Goal: Transaction & Acquisition: Download file/media

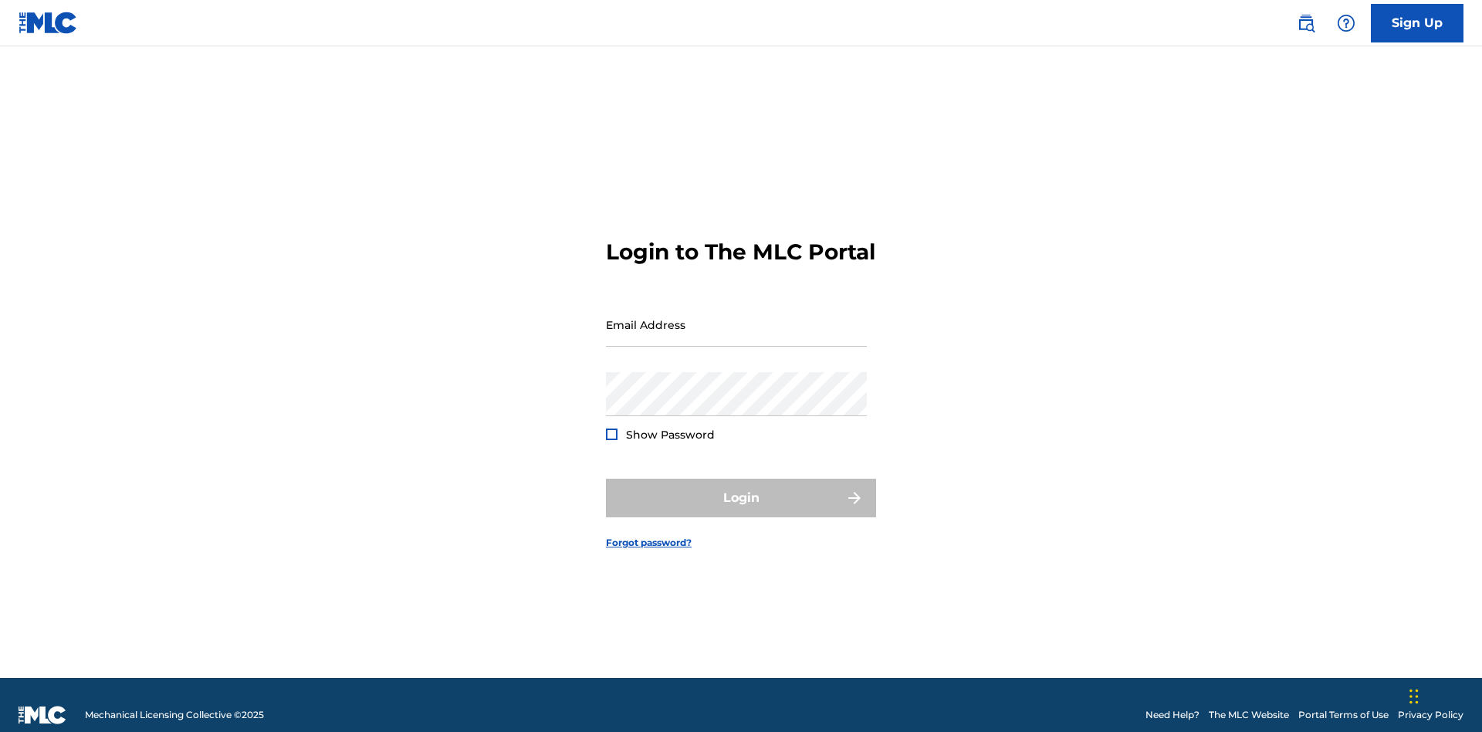
scroll to position [20, 0]
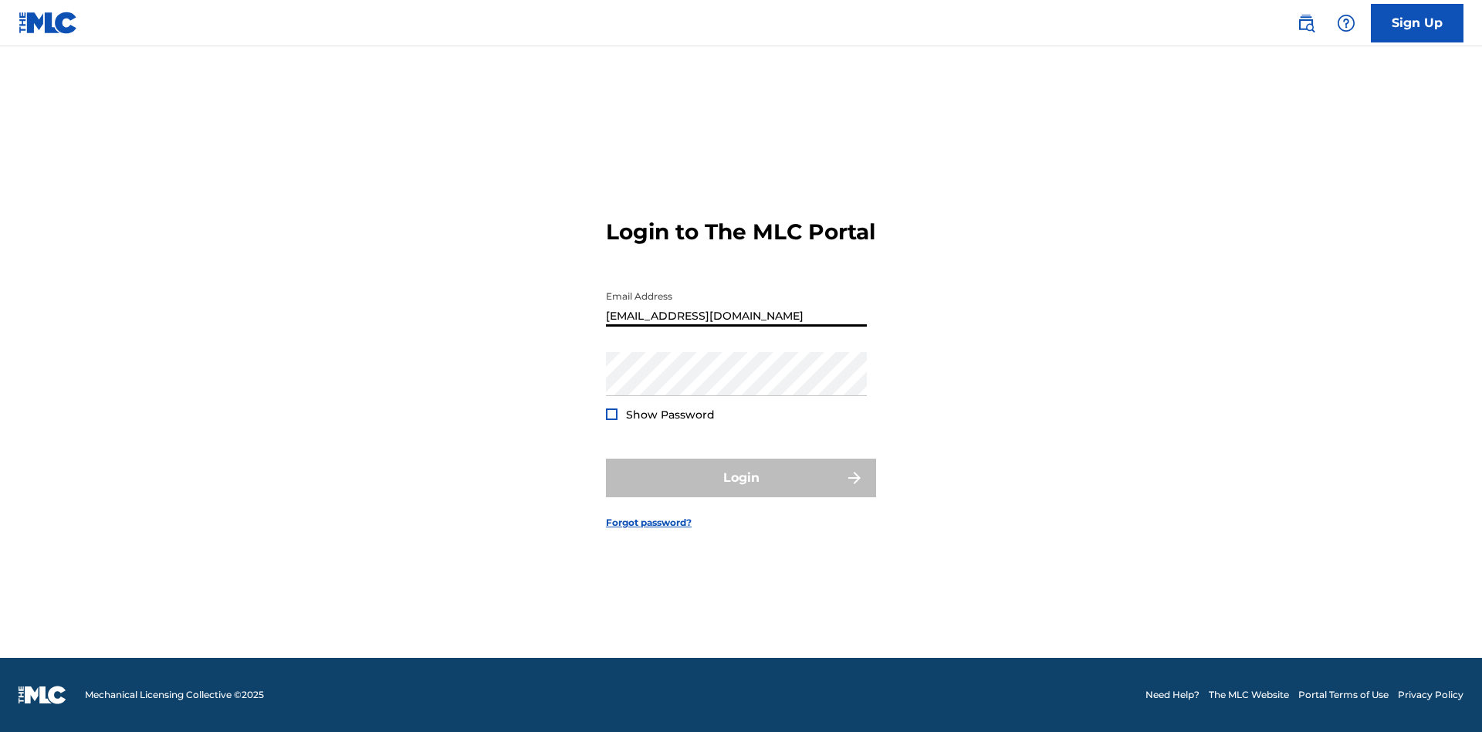
type input "[EMAIL_ADDRESS][DOMAIN_NAME]"
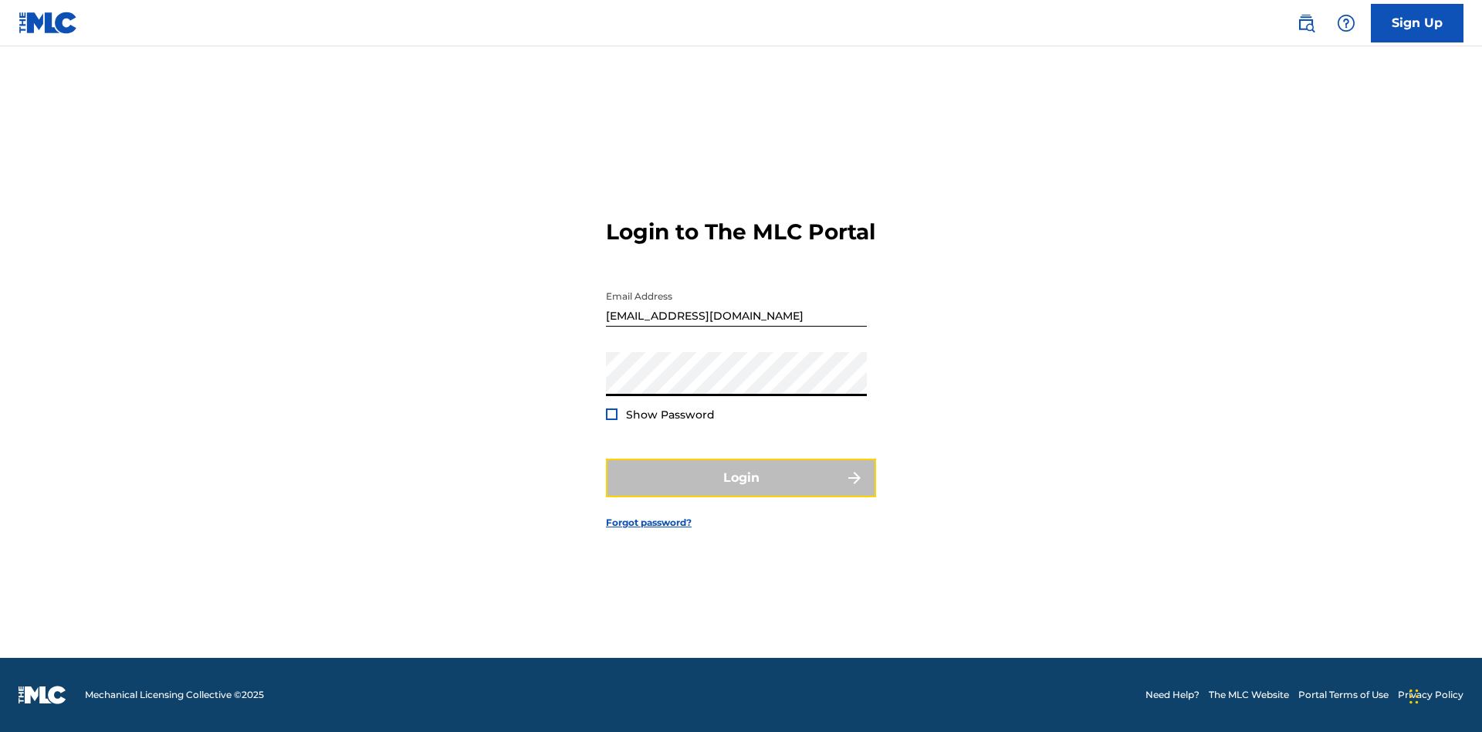
click at [741, 491] on button "Login" at bounding box center [741, 478] width 270 height 39
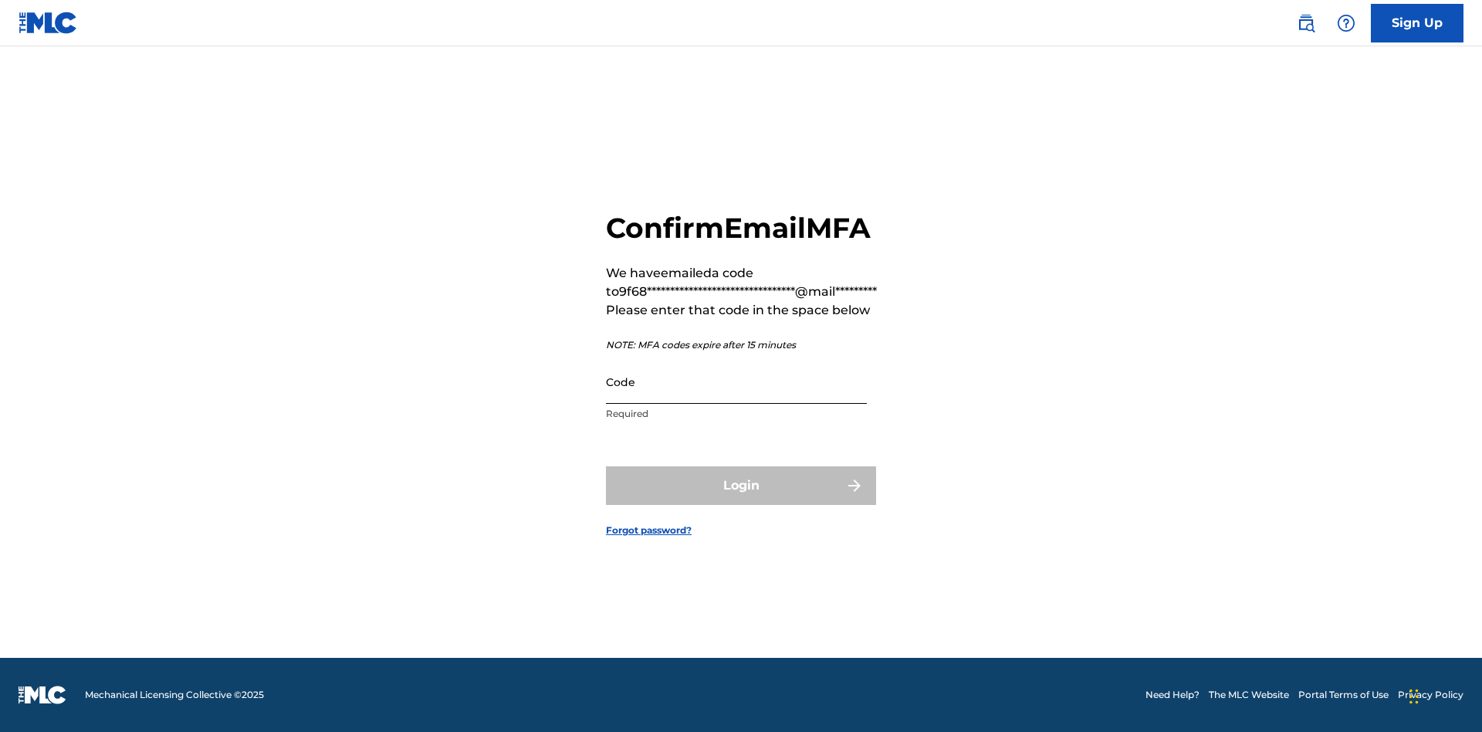
click at [737, 381] on input "Code" at bounding box center [736, 382] width 261 height 44
type input "821772"
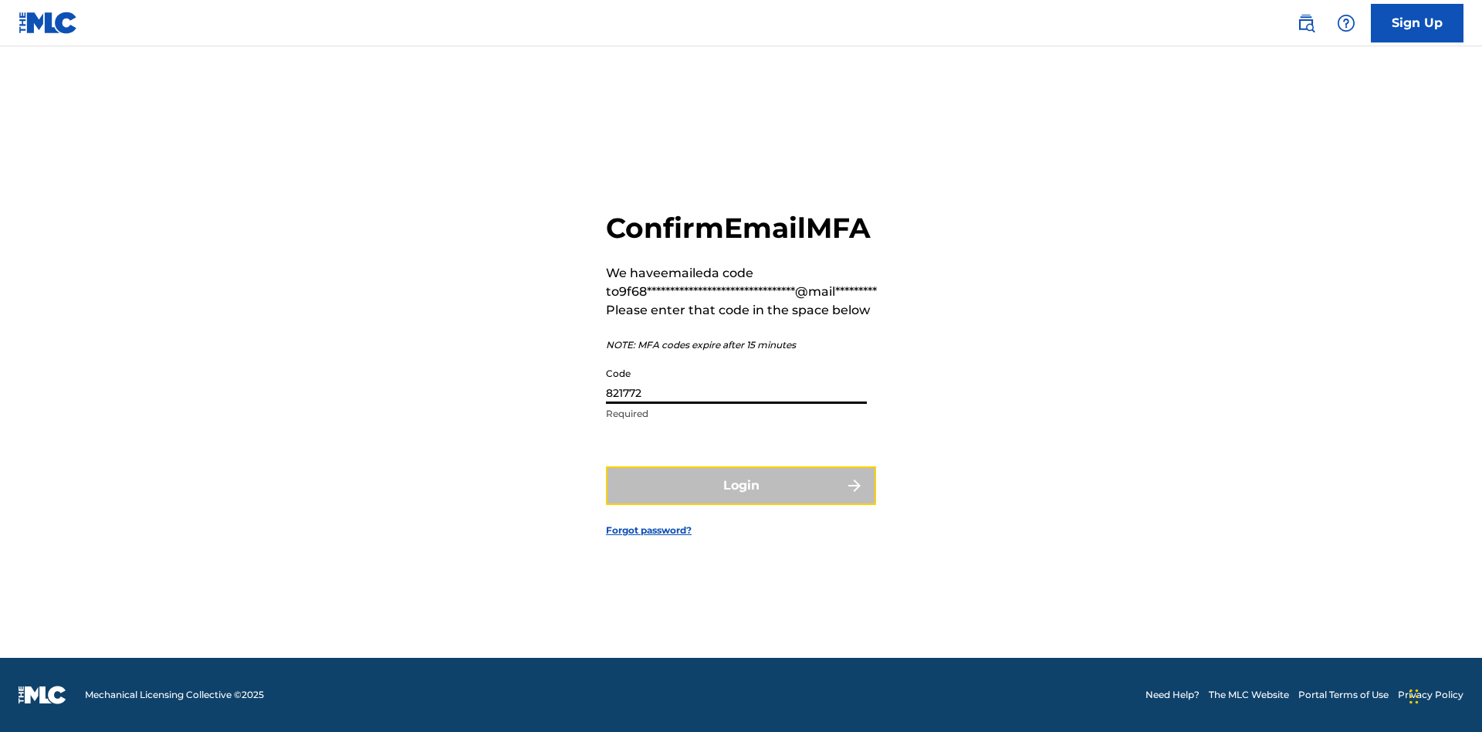
click at [741, 485] on button "Login" at bounding box center [741, 485] width 270 height 39
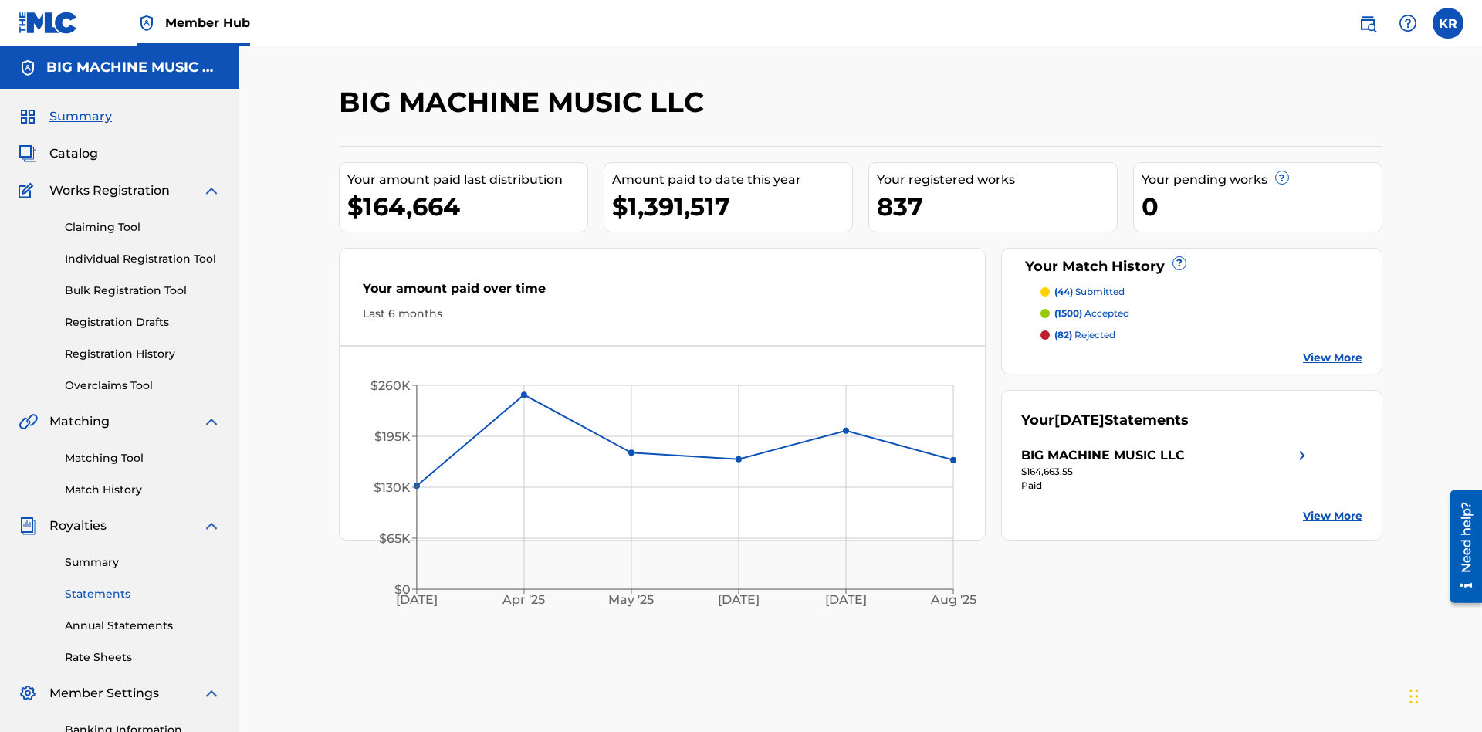
click at [143, 586] on link "Statements" at bounding box center [143, 594] width 156 height 16
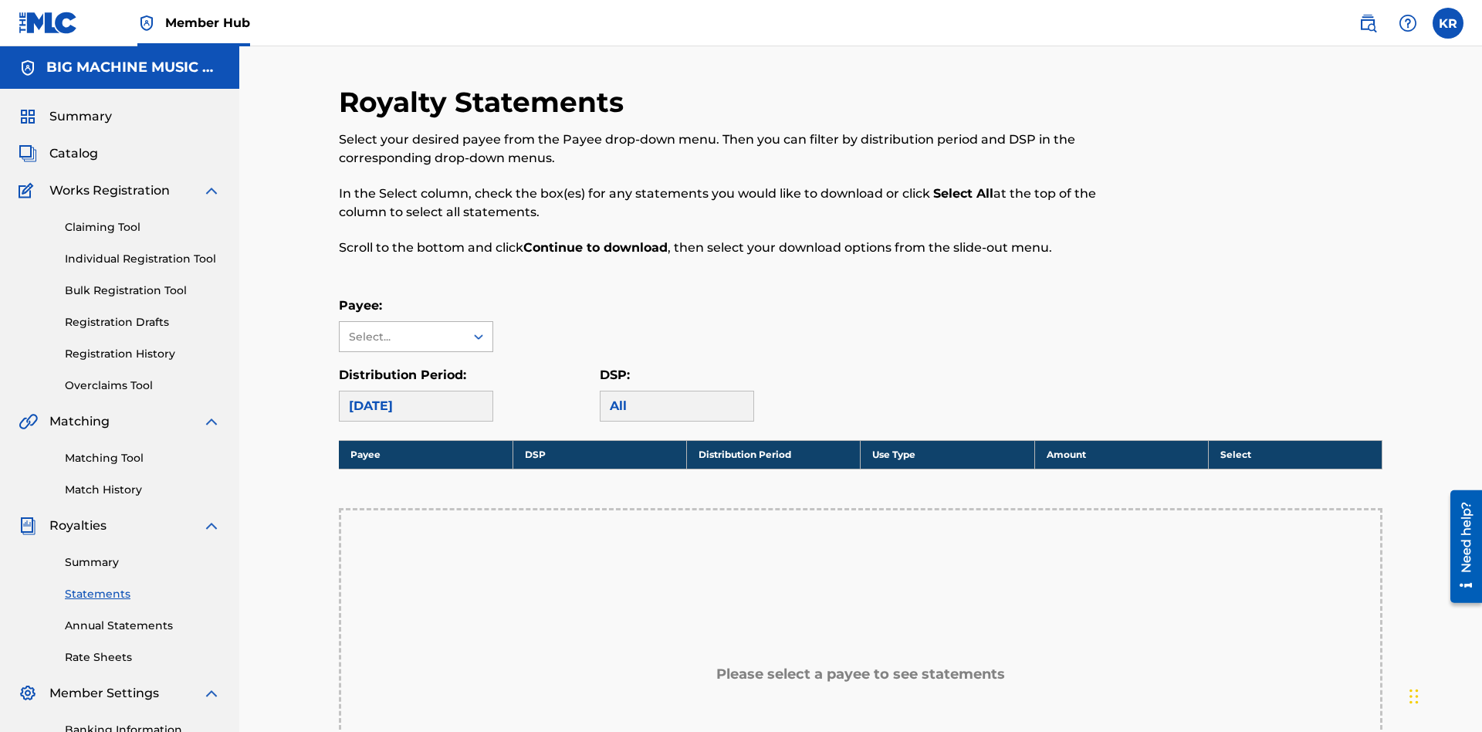
click at [402, 329] on div "Select..." at bounding box center [401, 337] width 105 height 16
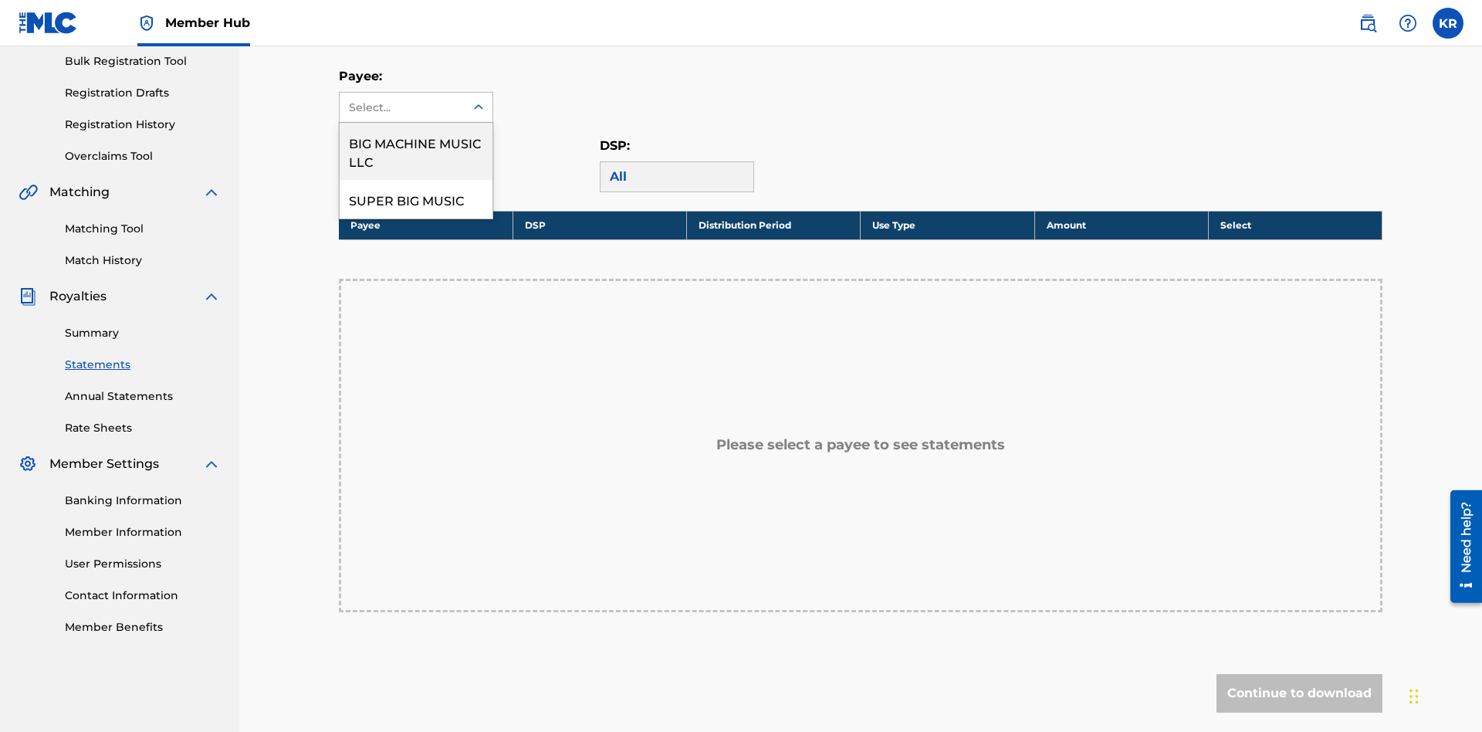
click at [416, 151] on div "BIG MACHINE MUSIC LLC" at bounding box center [416, 151] width 153 height 57
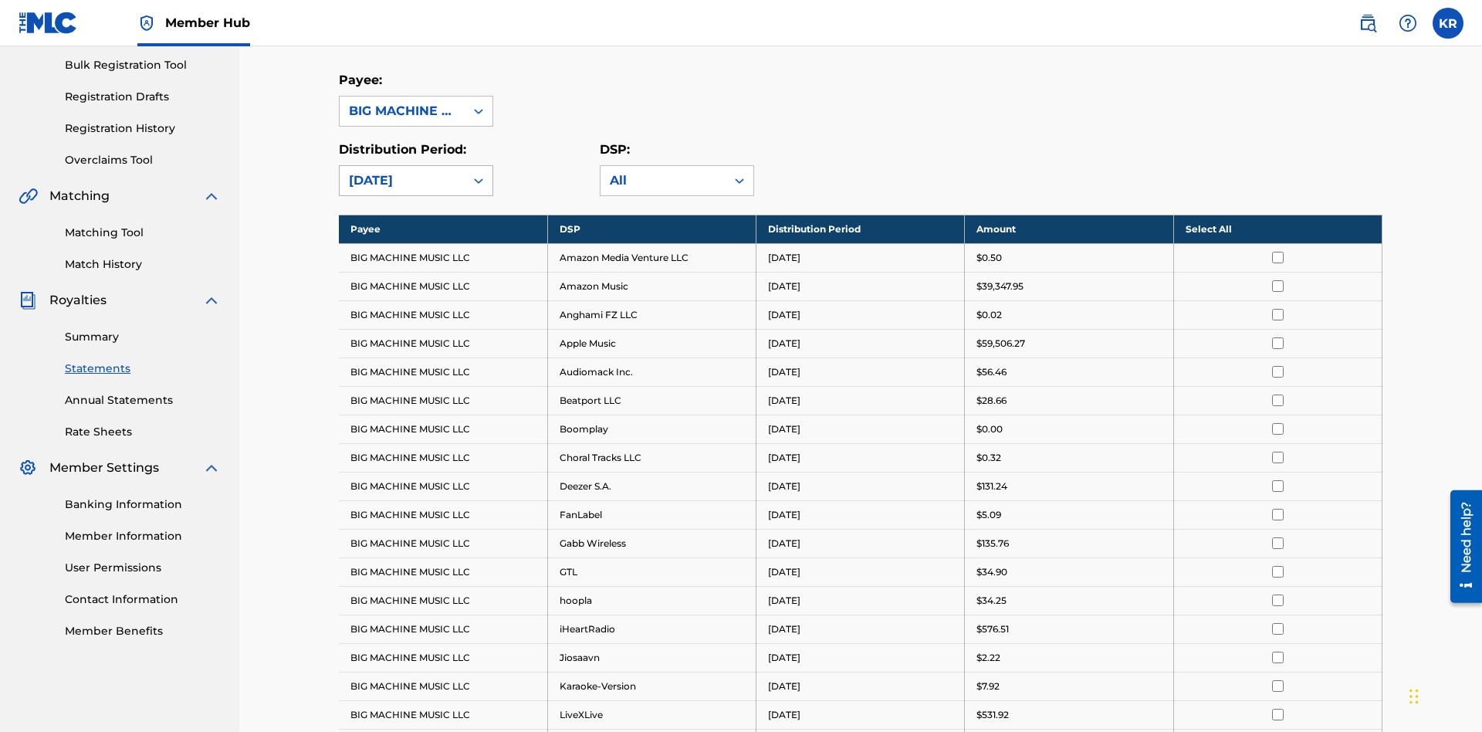
click at [402, 171] on div "[DATE]" at bounding box center [402, 180] width 107 height 19
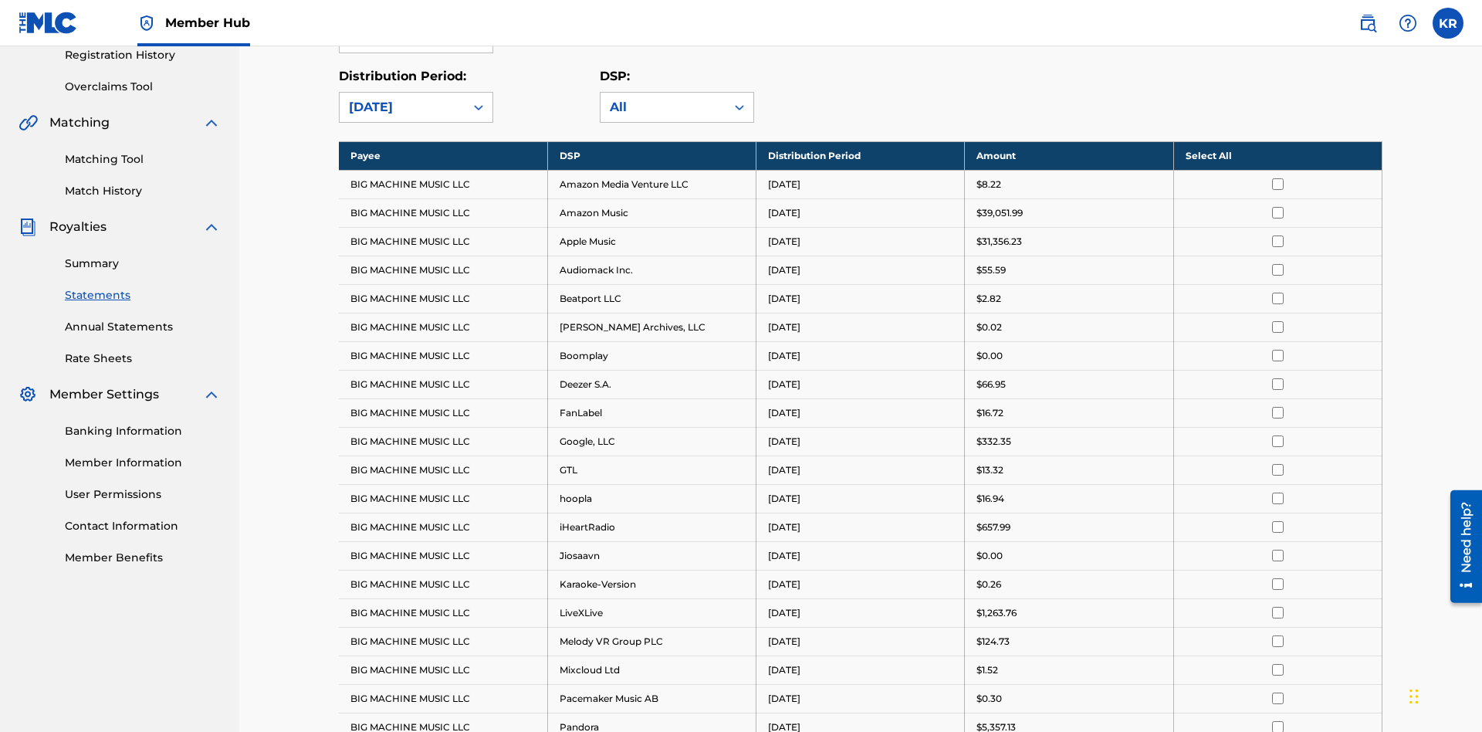
scroll to position [0, 0]
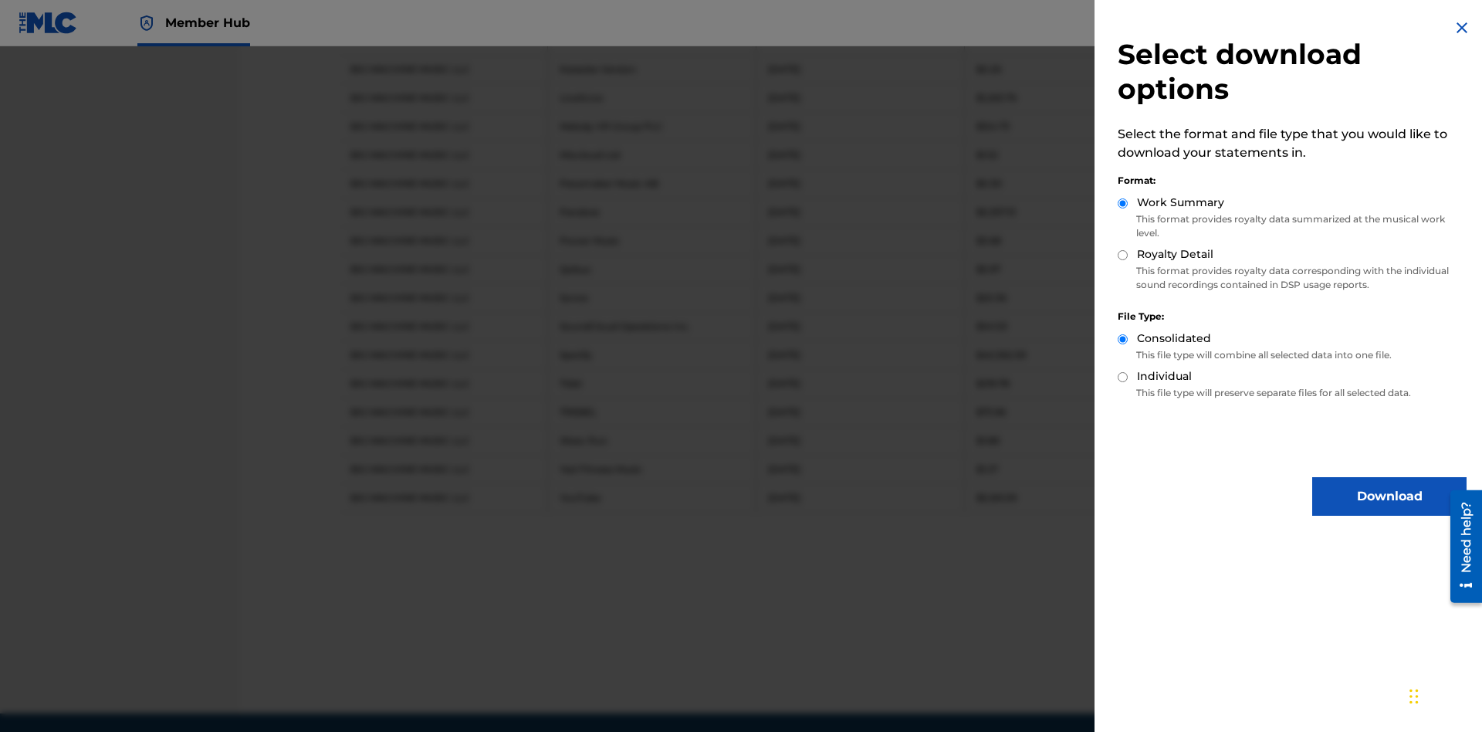
scroll to position [869, 0]
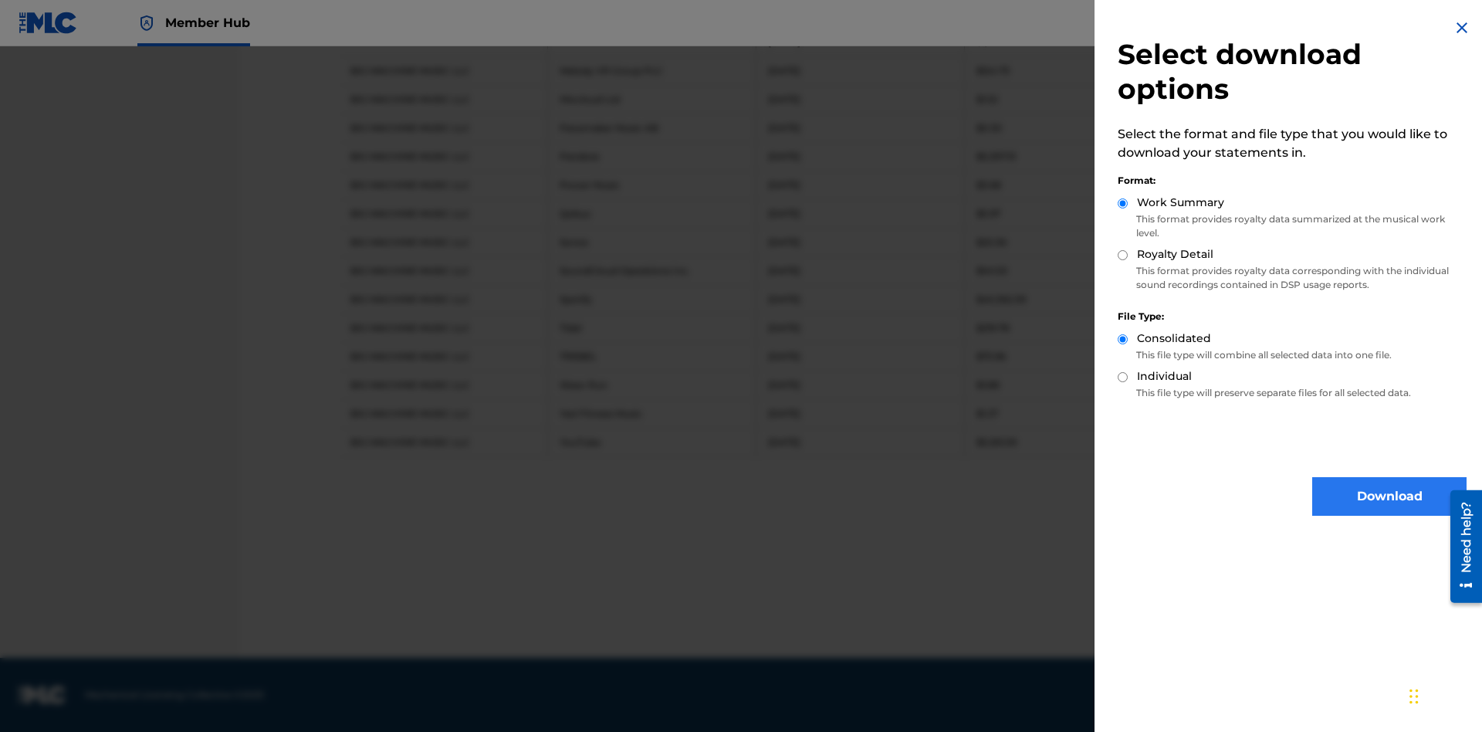
click at [1390, 496] on button "Download" at bounding box center [1390, 496] width 154 height 39
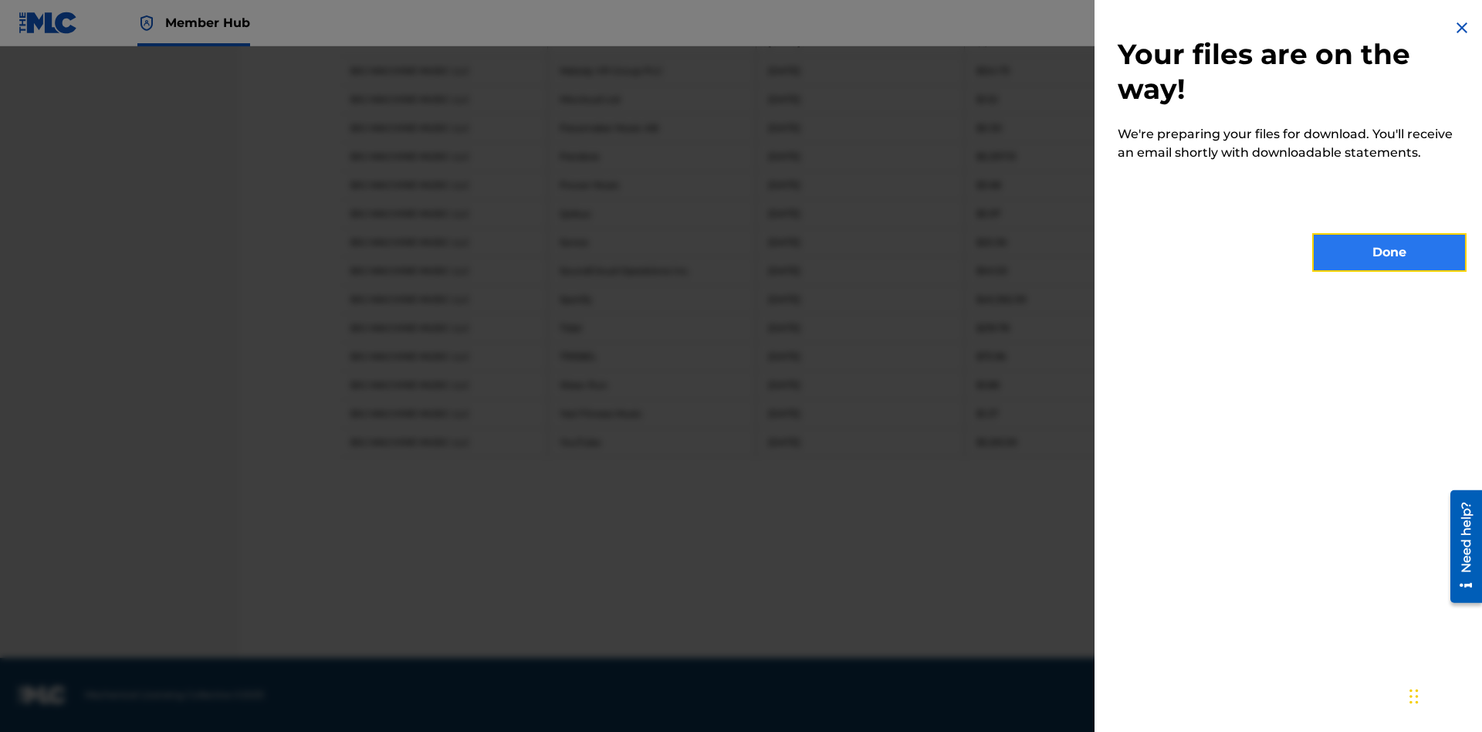
click at [1390, 252] on button "Done" at bounding box center [1390, 252] width 154 height 39
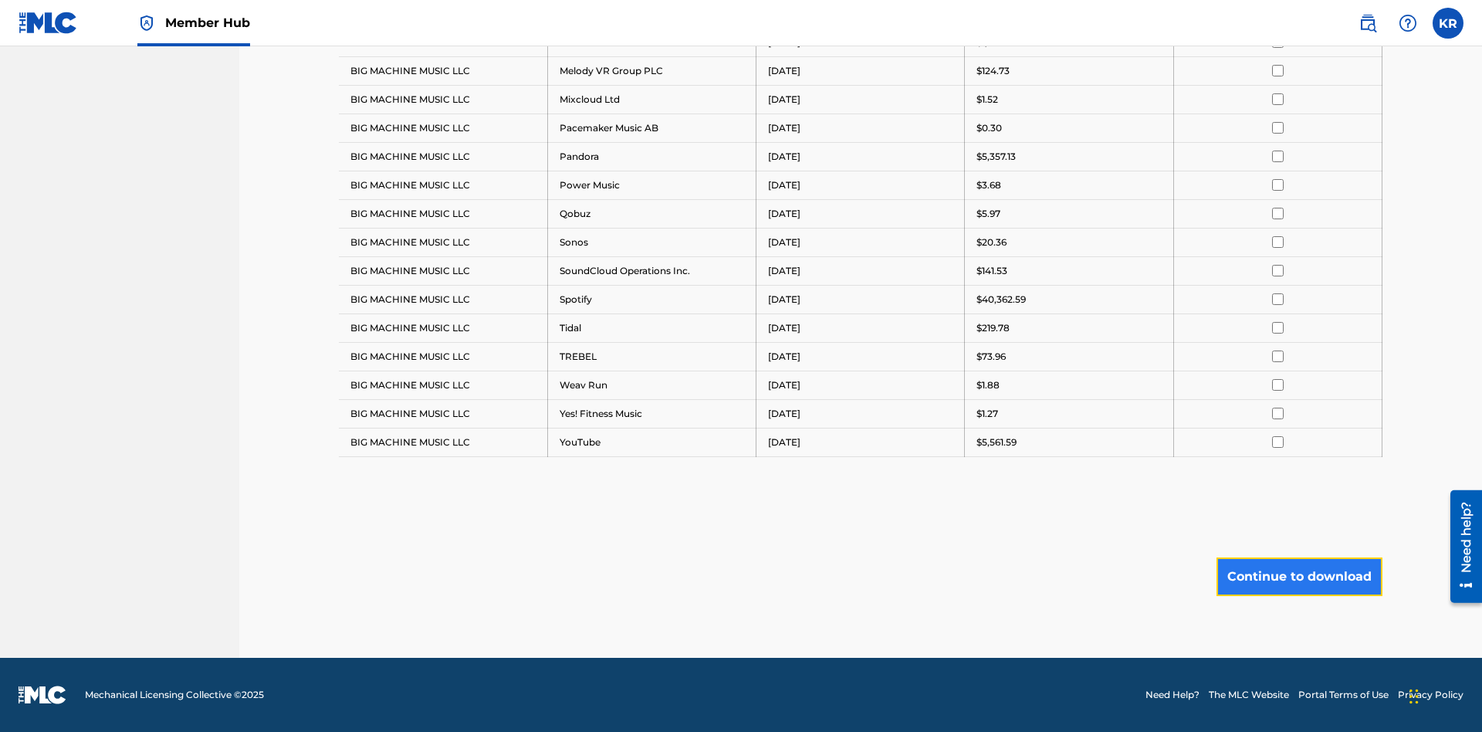
click at [1299, 576] on button "Continue to download" at bounding box center [1300, 576] width 166 height 39
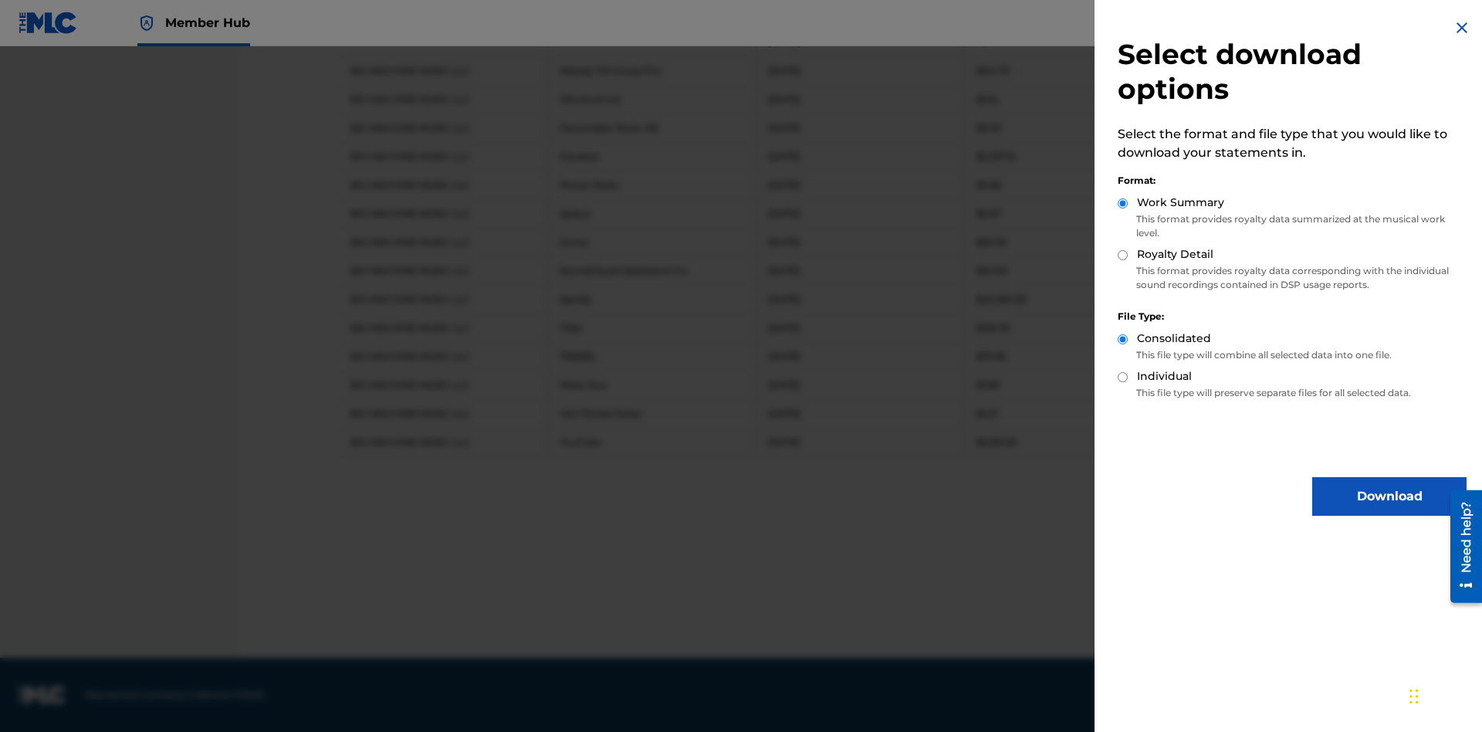
click at [1123, 255] on input "Royalty Detail" at bounding box center [1123, 255] width 10 height 10
radio input "true"
click at [1390, 496] on button "Download" at bounding box center [1390, 496] width 154 height 39
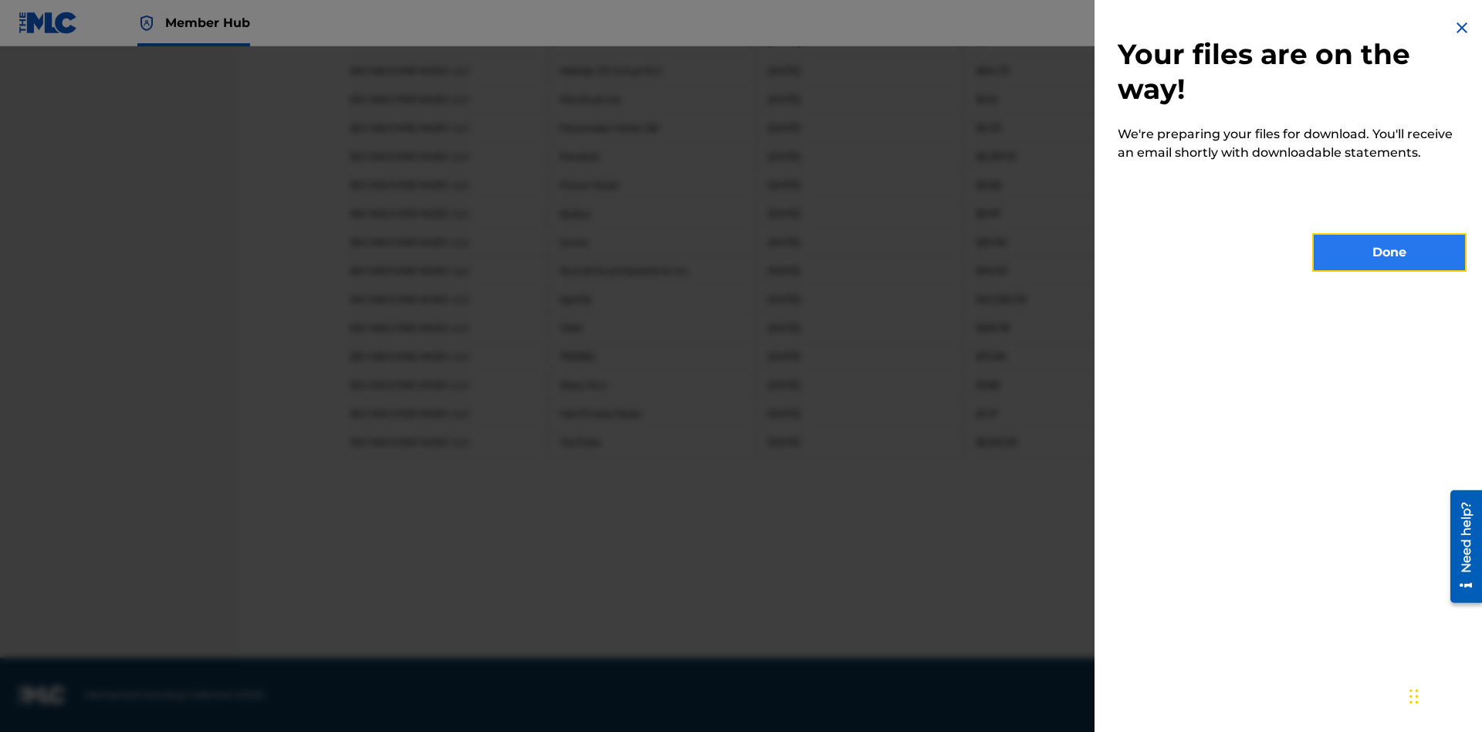
click at [1390, 252] on button "Done" at bounding box center [1390, 252] width 154 height 39
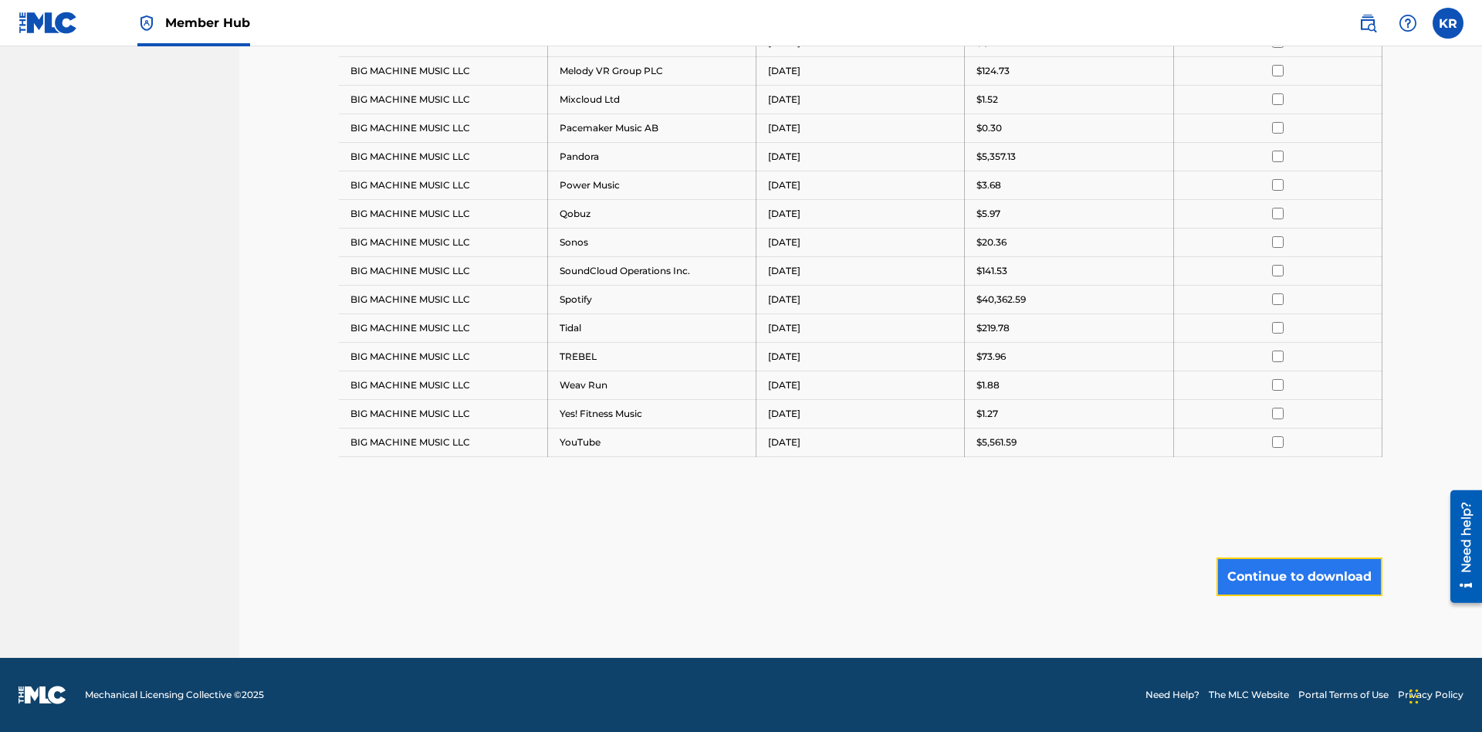
click at [1299, 576] on button "Continue to download" at bounding box center [1300, 576] width 166 height 39
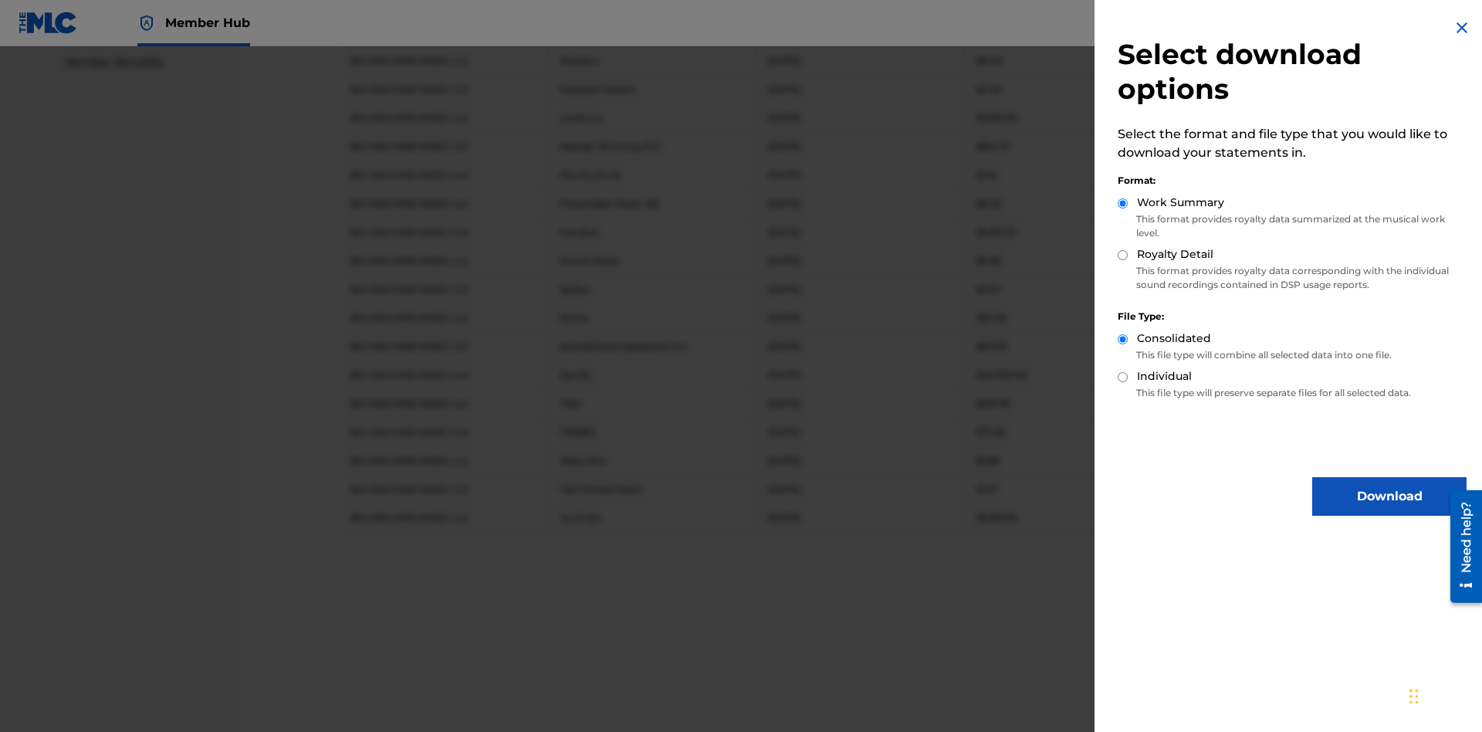
click at [1123, 377] on input "Individual" at bounding box center [1123, 377] width 10 height 10
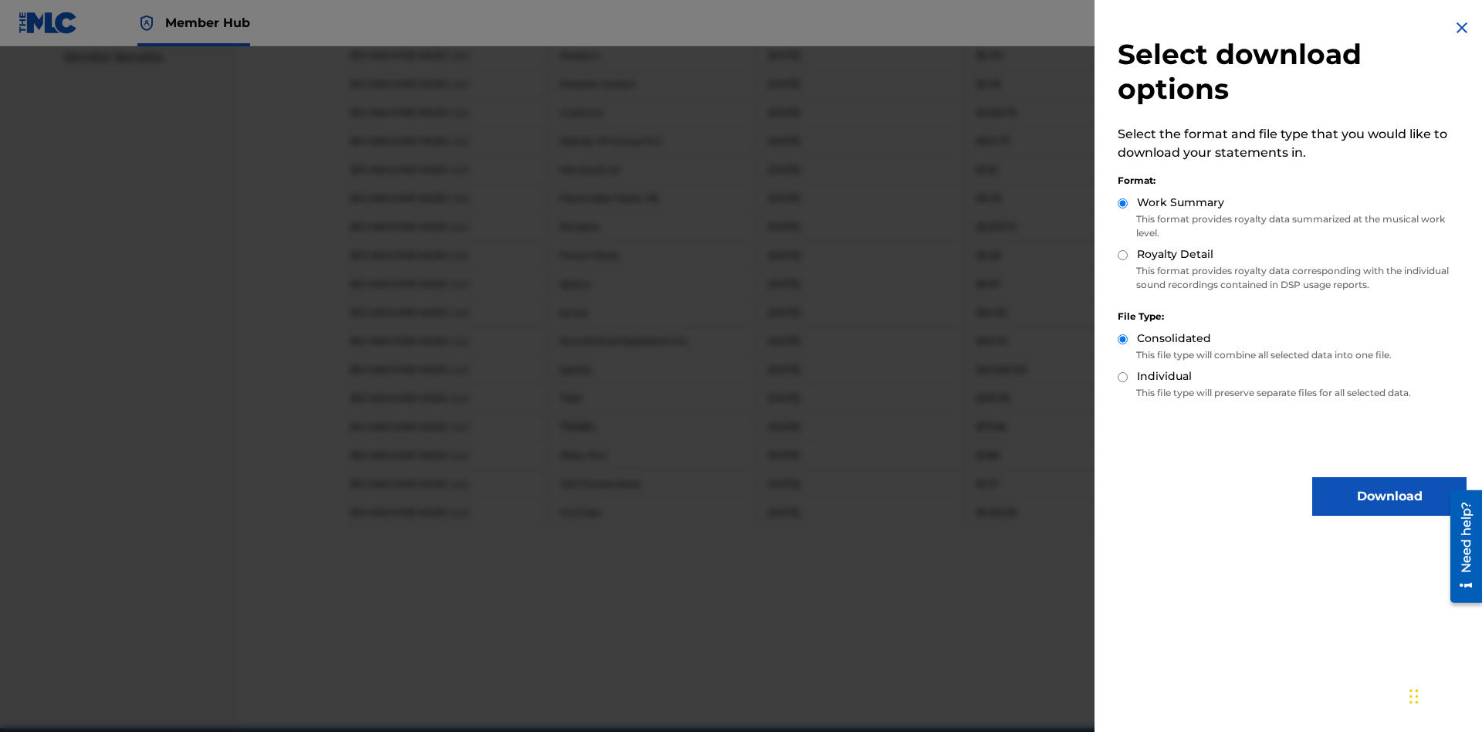
radio input "true"
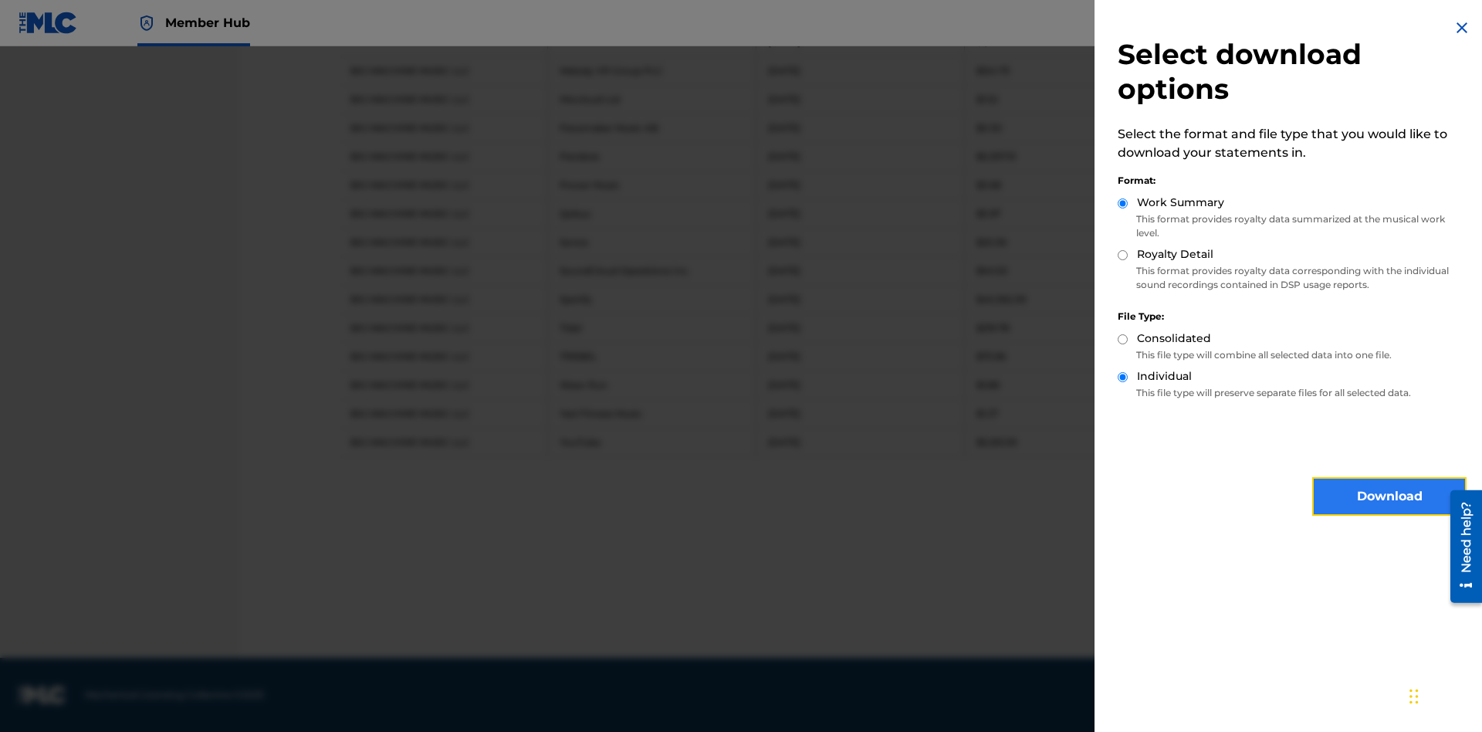
click at [1390, 496] on button "Download" at bounding box center [1390, 496] width 154 height 39
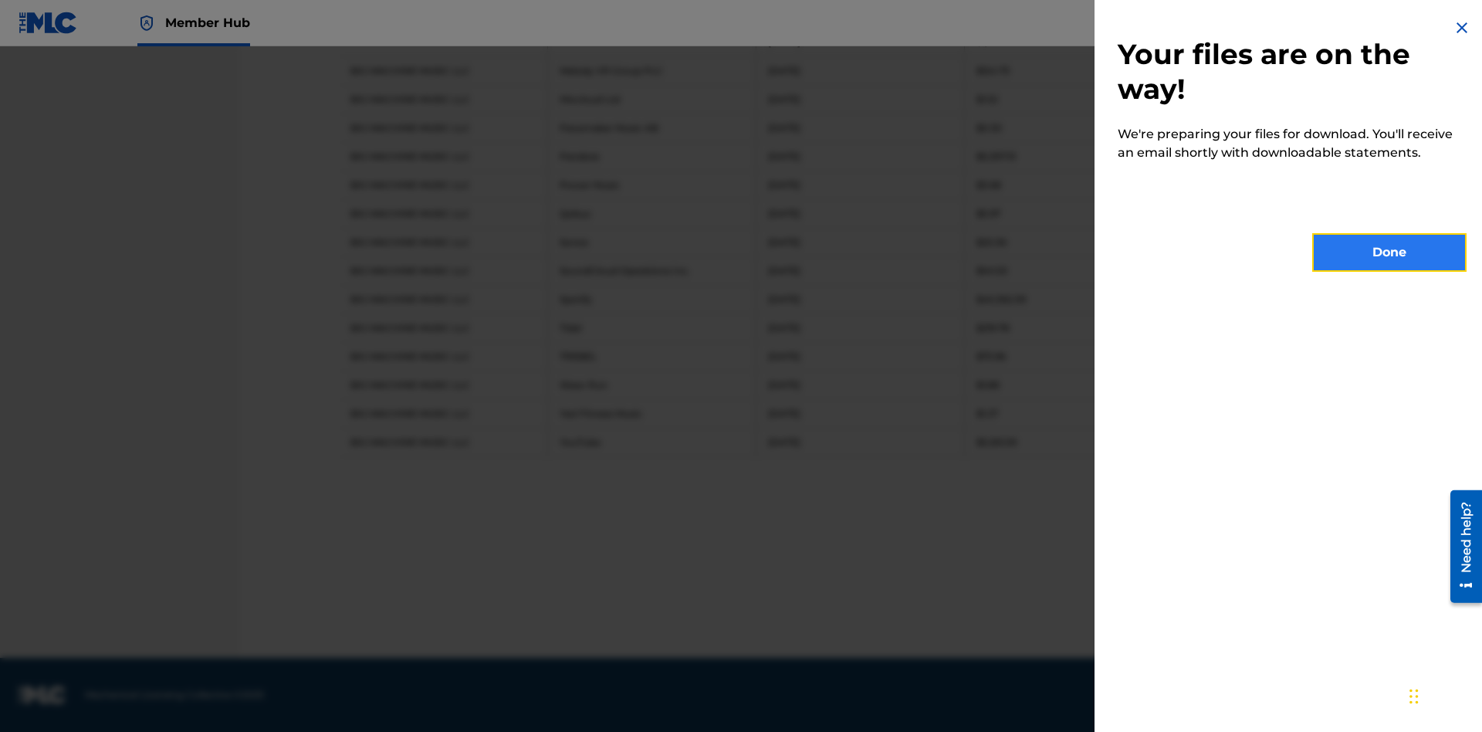
click at [1390, 252] on button "Done" at bounding box center [1390, 252] width 154 height 39
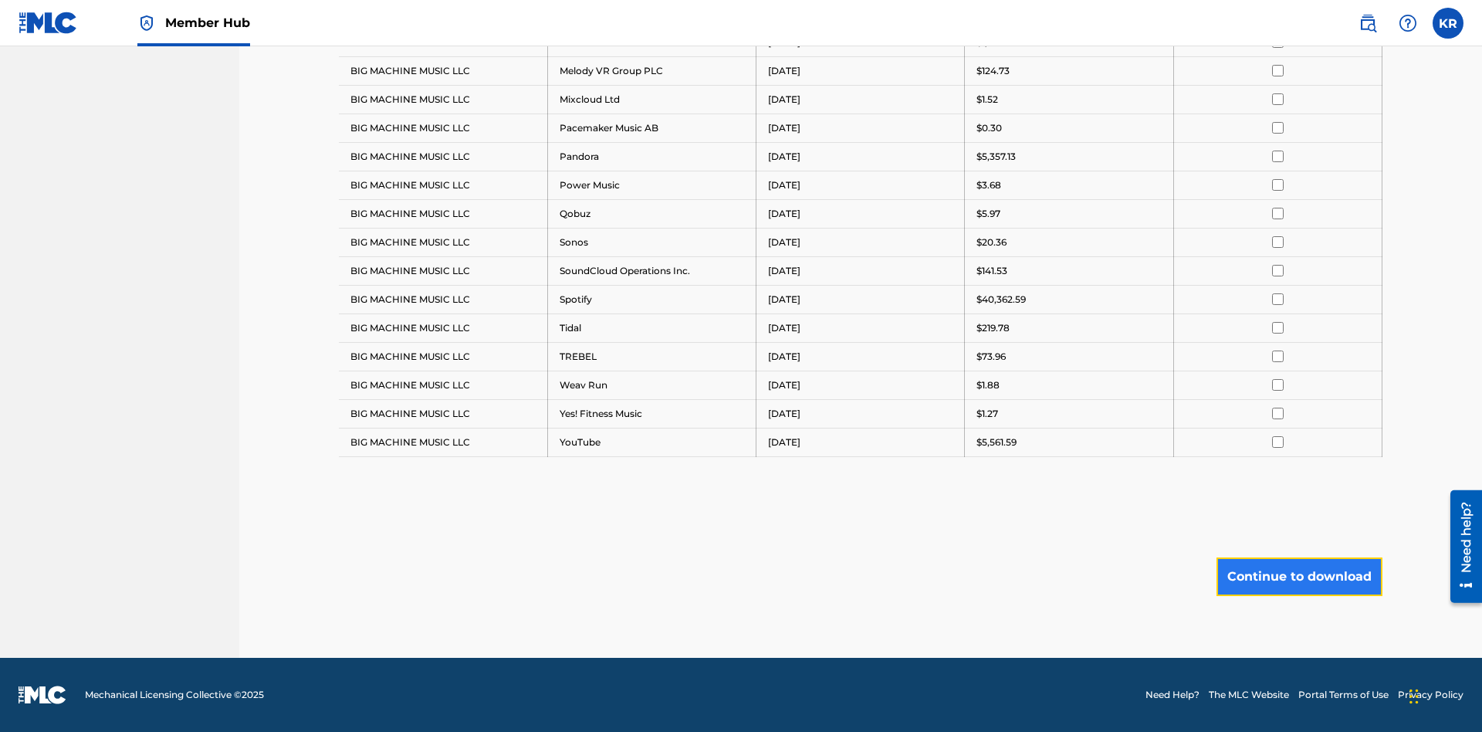
click at [1299, 576] on button "Continue to download" at bounding box center [1300, 576] width 166 height 39
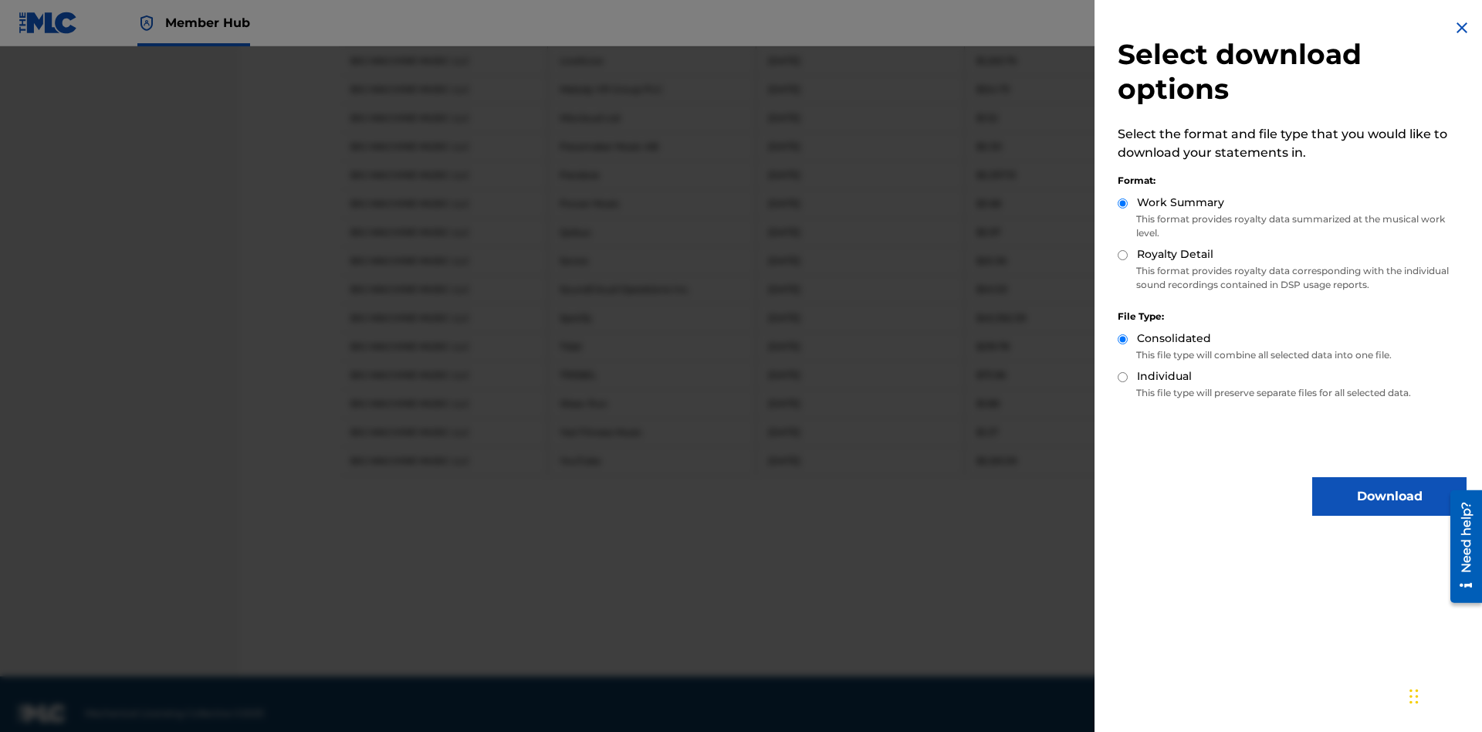
click at [1123, 255] on input "Royalty Detail" at bounding box center [1123, 255] width 10 height 10
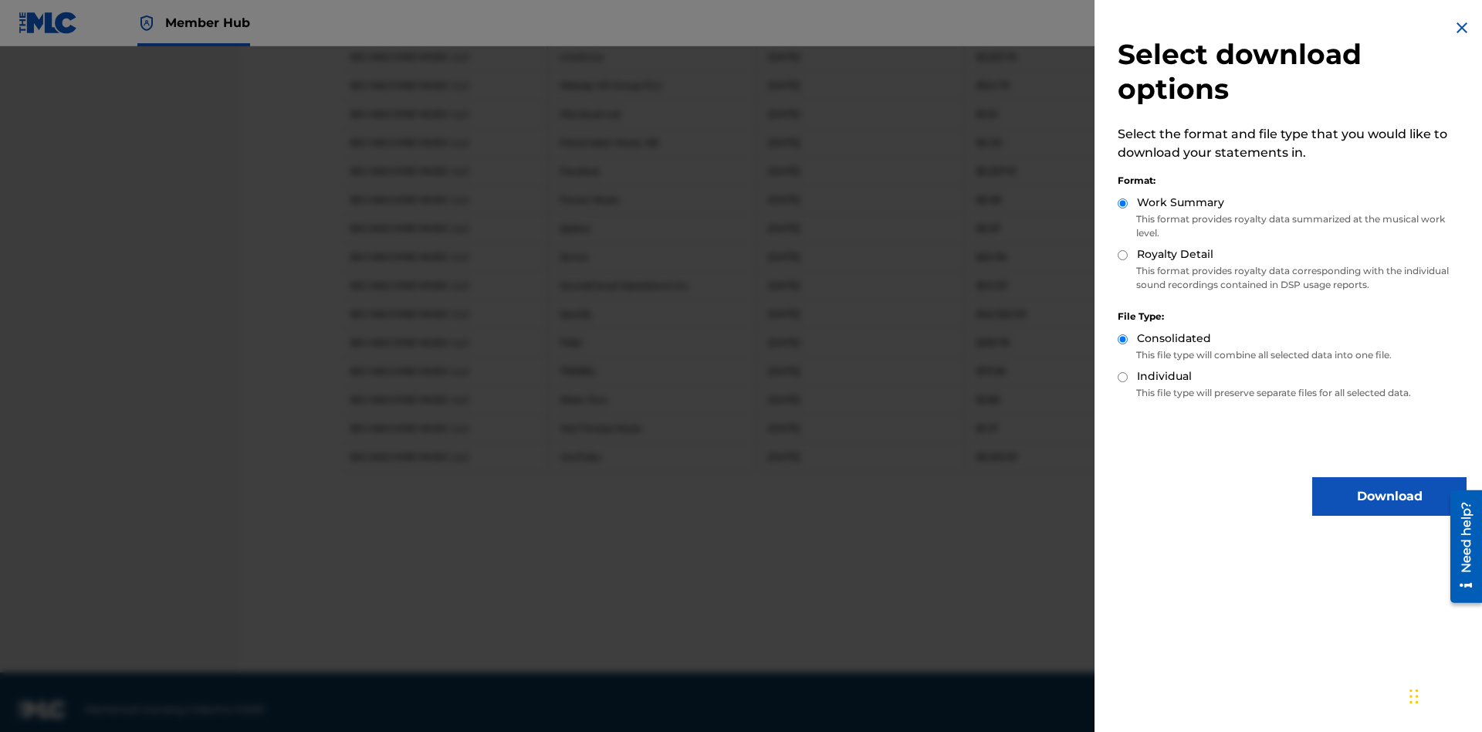
radio input "true"
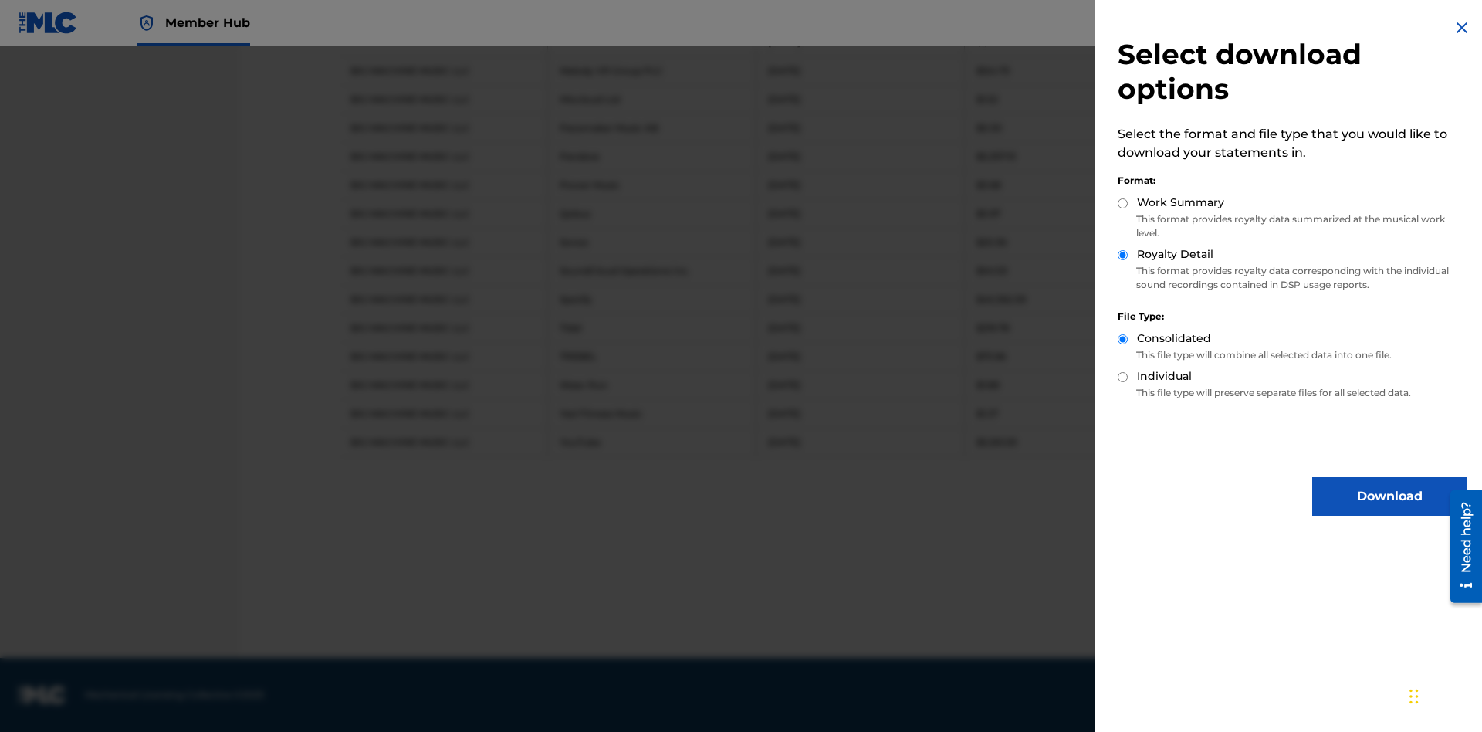
click at [1123, 377] on input "Individual" at bounding box center [1123, 377] width 10 height 10
radio input "true"
click at [1390, 496] on button "Download" at bounding box center [1390, 496] width 154 height 39
